Goal: Browse casually: Explore the website without a specific task or goal

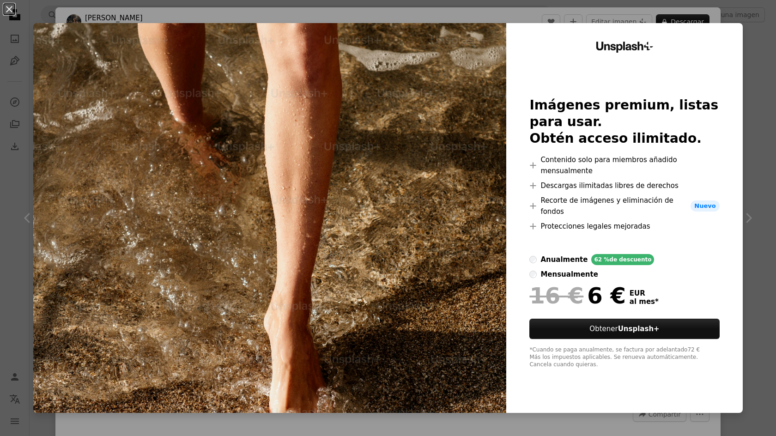
scroll to position [2076, 0]
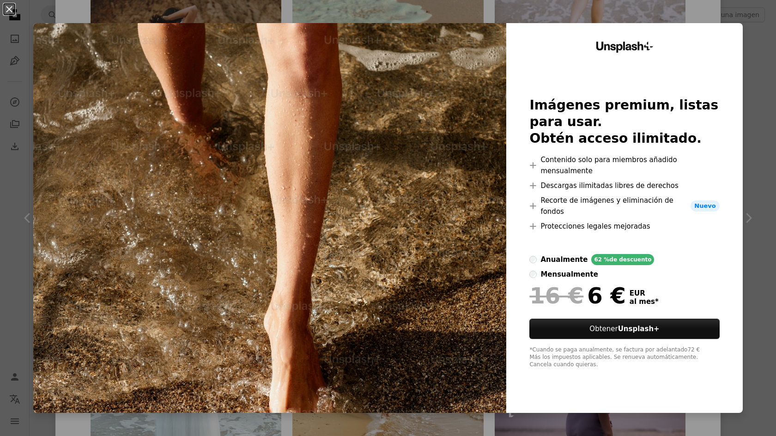
click at [748, 90] on div "An X shape Unsplash+ Imágenes premium, listas para usar. Obtén acceso ilimitado…" at bounding box center [388, 218] width 776 height 436
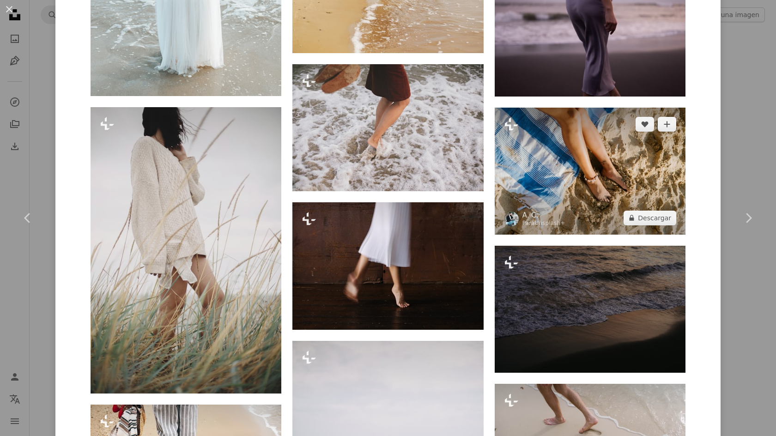
scroll to position [2505, 0]
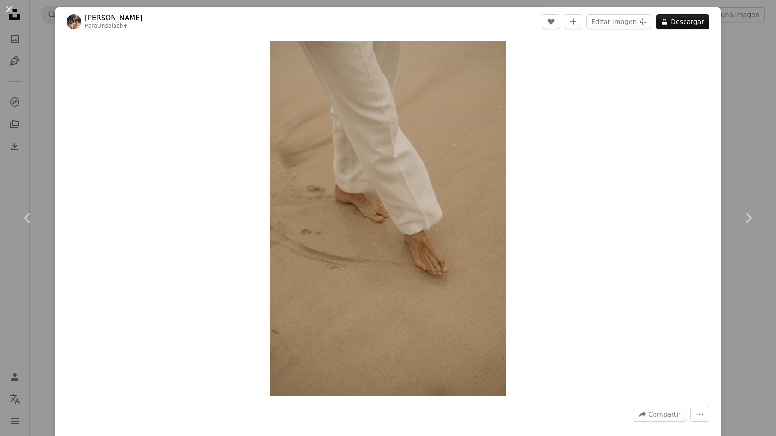
scroll to position [0, 0]
click at [724, 163] on div "An X shape Chevron left Chevron right [PERSON_NAME] Para Unsplash+ A heart A pl…" at bounding box center [388, 218] width 776 height 436
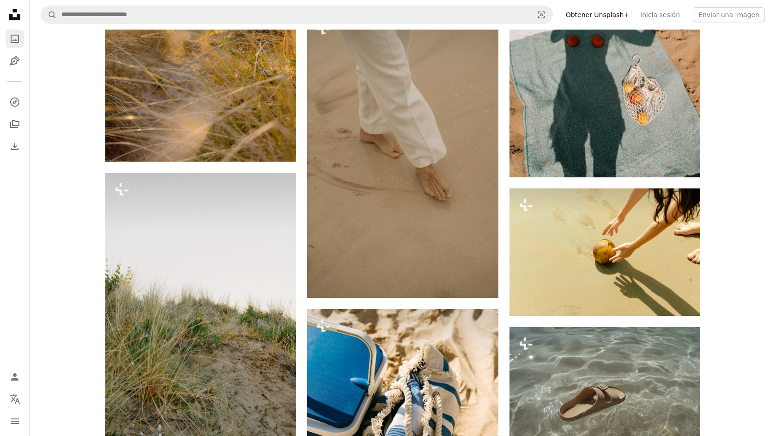
click at [12, 37] on icon "A photo" at bounding box center [14, 38] width 11 height 11
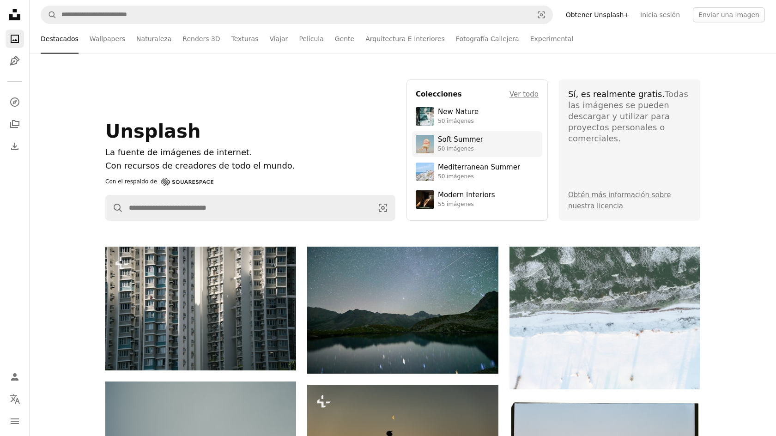
click at [464, 150] on div "50 imágenes" at bounding box center [460, 149] width 45 height 7
click at [464, 116] on div "New Nature" at bounding box center [458, 112] width 41 height 9
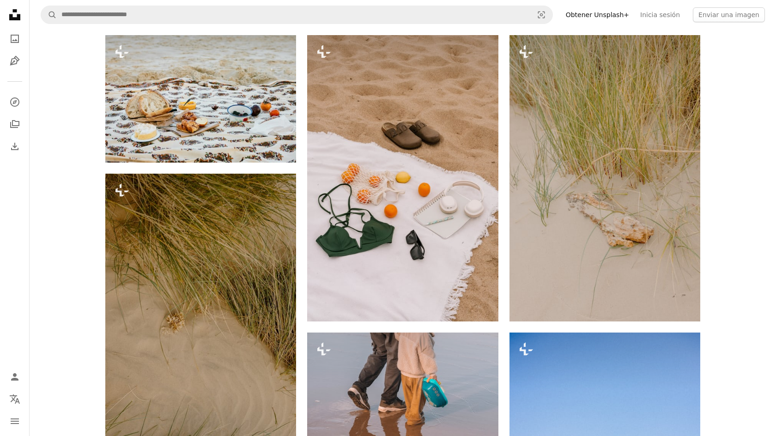
scroll to position [985, 0]
